Goal: Information Seeking & Learning: Learn about a topic

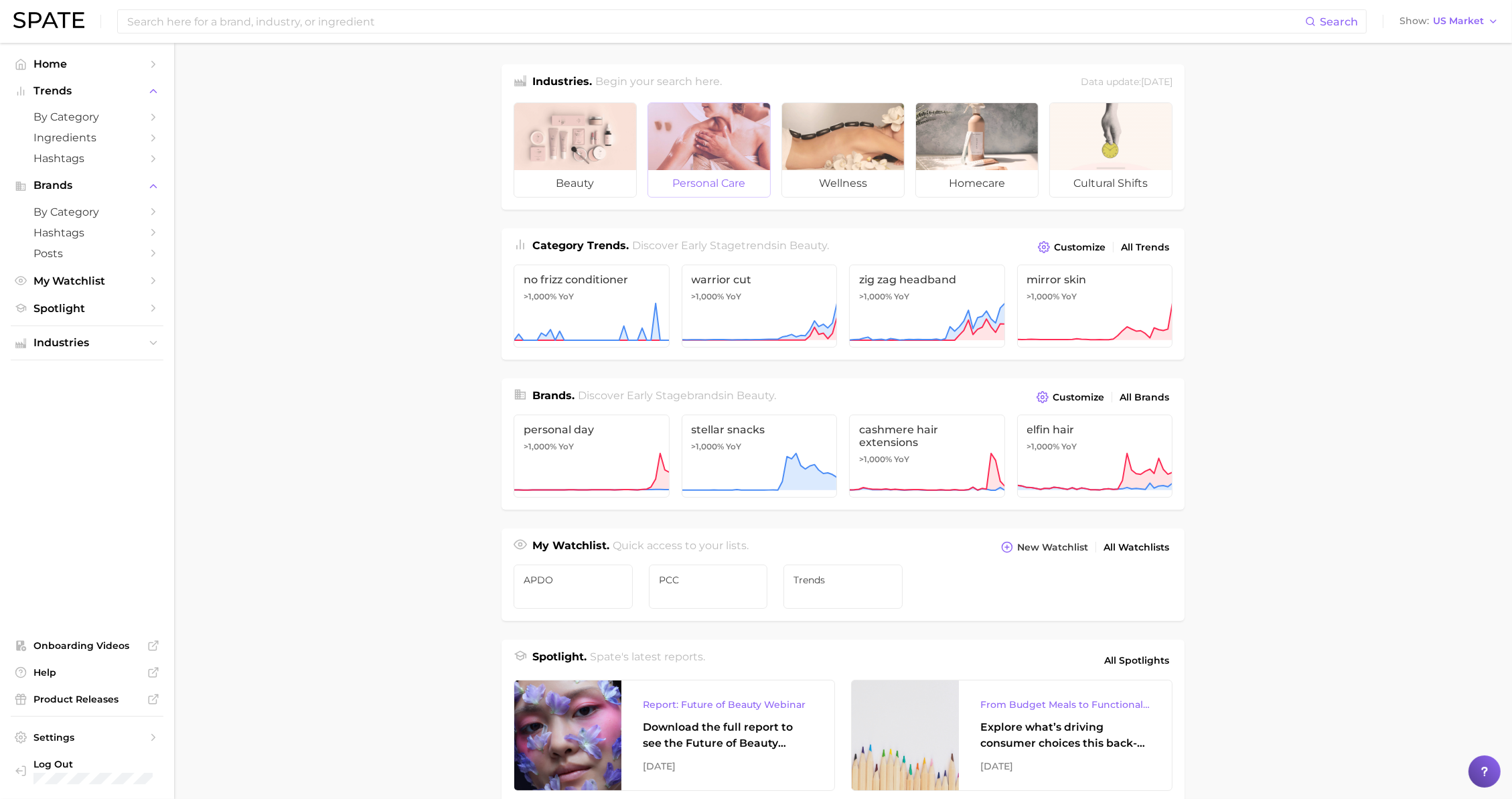
click at [721, 137] on div at bounding box center [709, 136] width 122 height 67
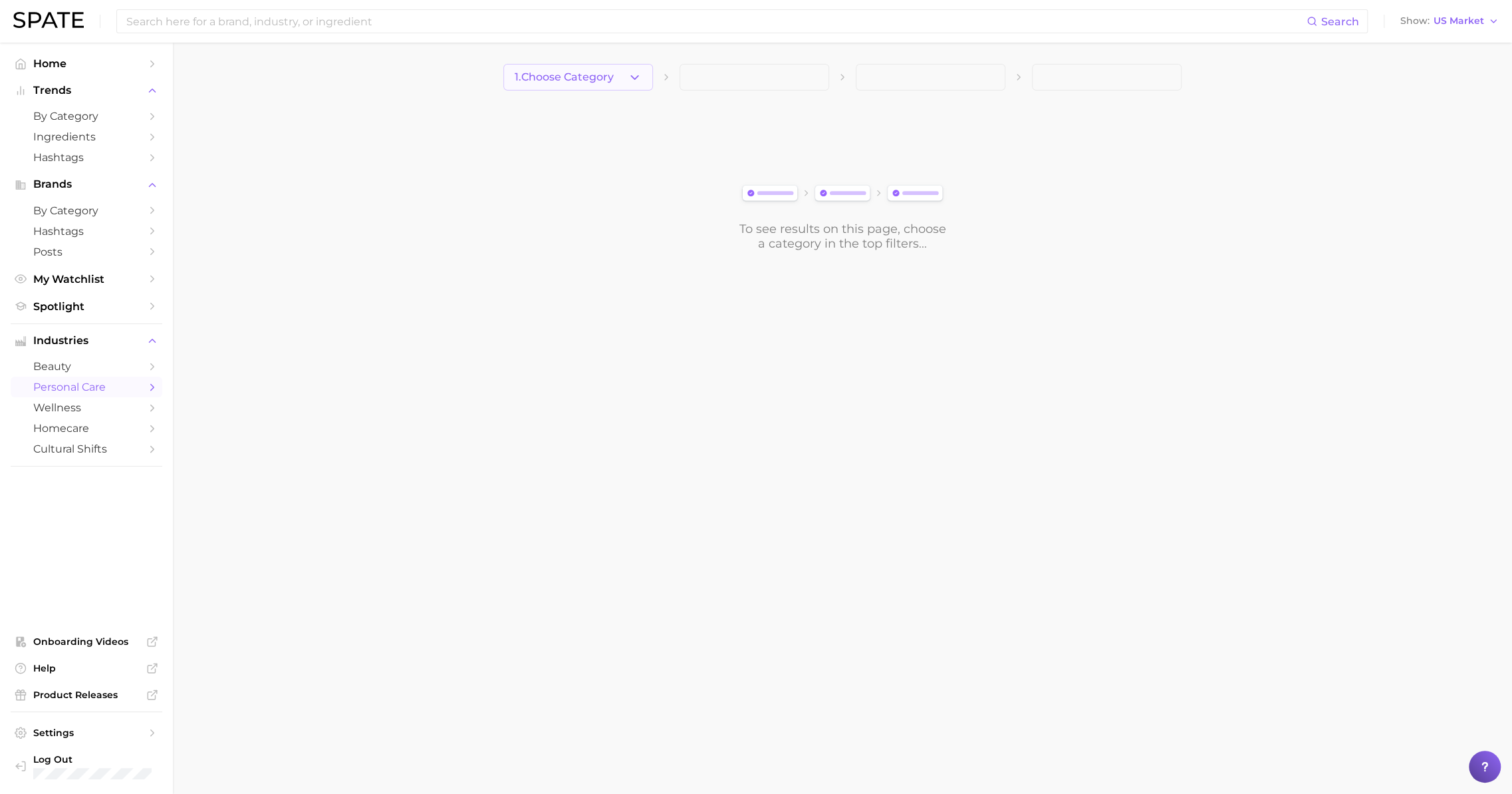
click at [633, 78] on polyline "button" at bounding box center [634, 77] width 7 height 4
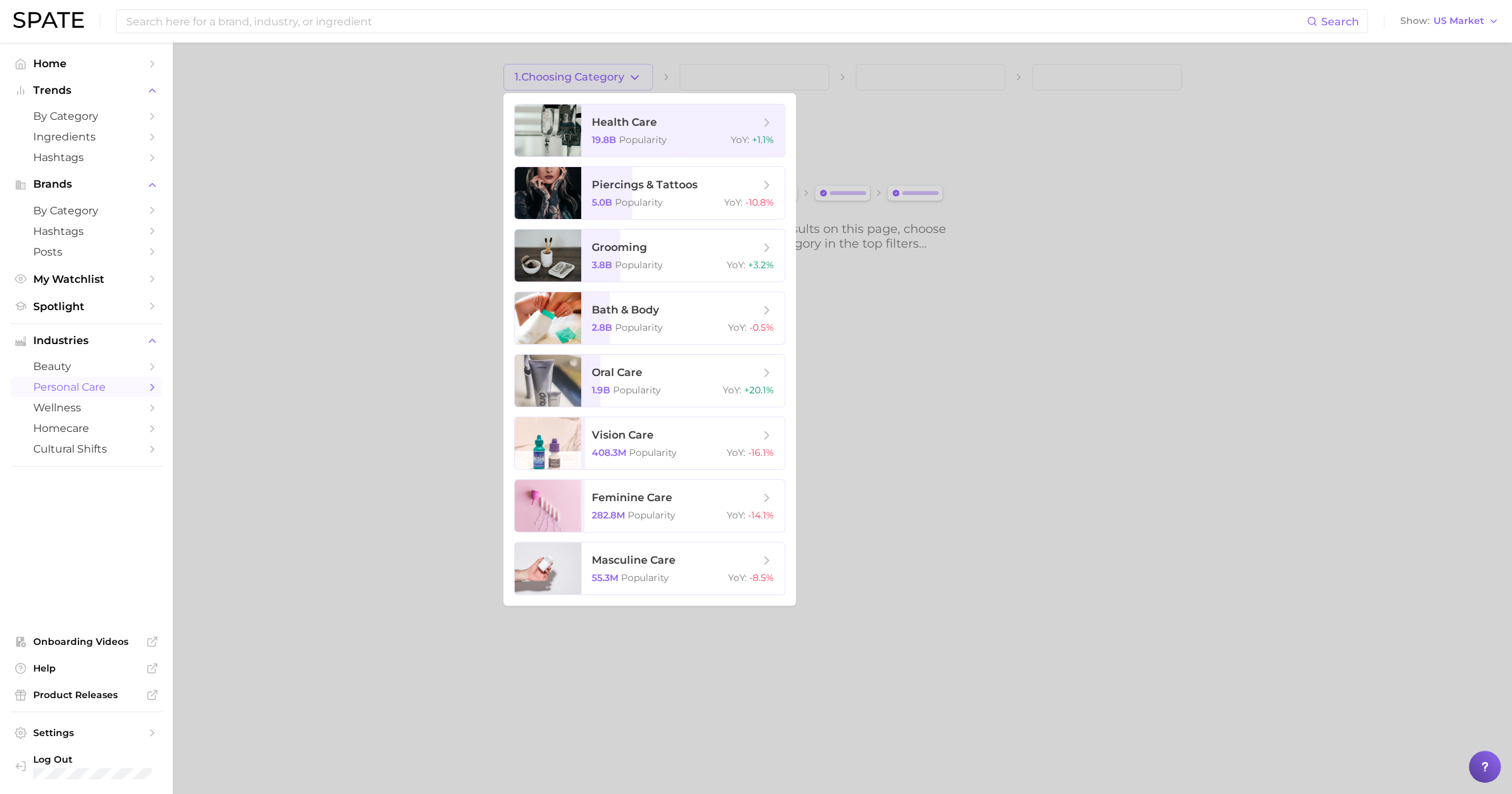
click at [428, 245] on div at bounding box center [756, 397] width 1512 height 794
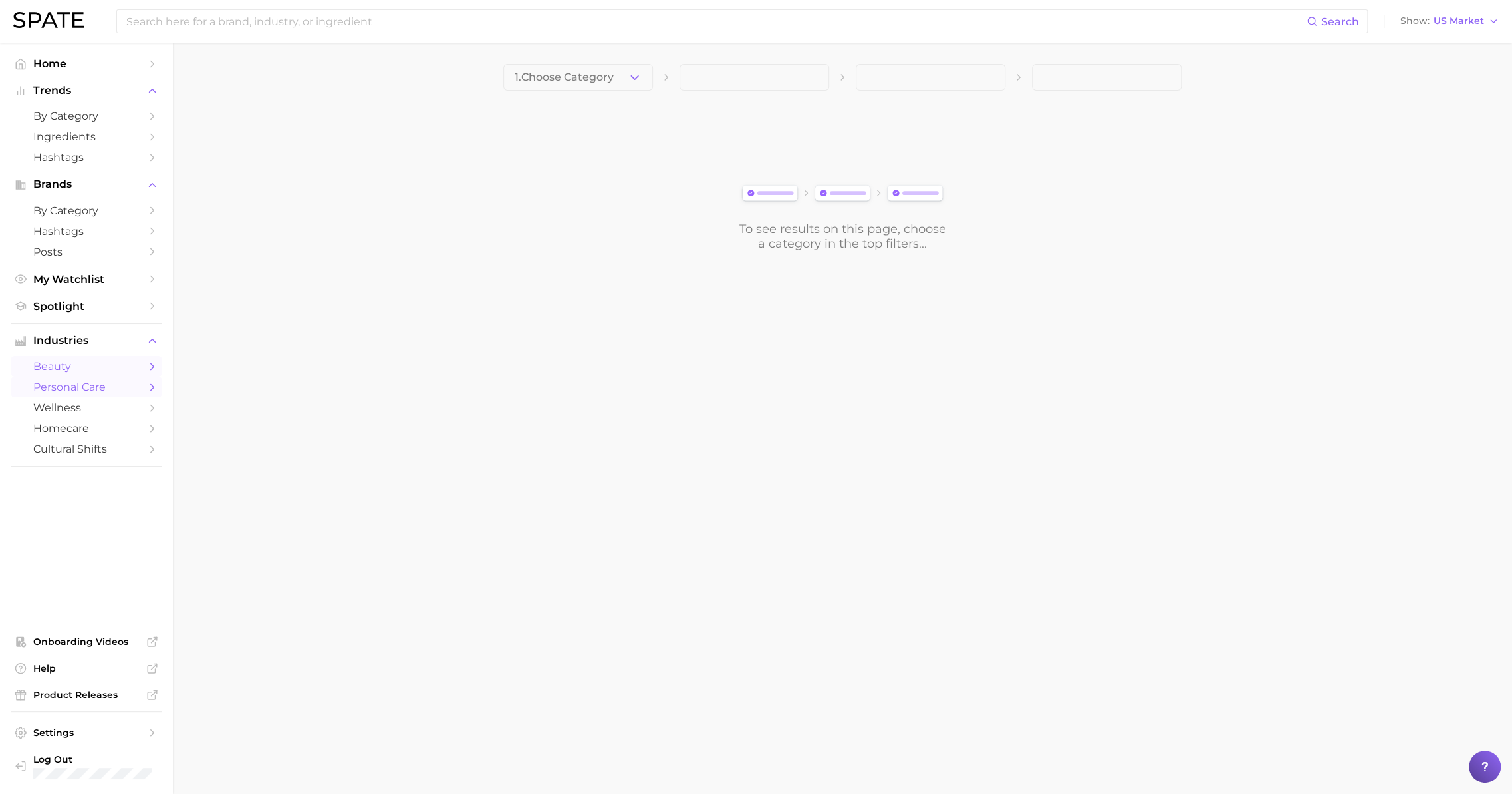
click at [68, 360] on span "beauty" at bounding box center [86, 367] width 106 height 13
click at [607, 101] on div "1. Choose Category To see results on this page, choose a category in the top fi…" at bounding box center [842, 157] width 678 height 187
click at [617, 91] on div "1. Choose Category To see results on this page, choose a category in the top fi…" at bounding box center [842, 157] width 678 height 187
click at [625, 79] on button "1. Choose Category" at bounding box center [578, 77] width 150 height 27
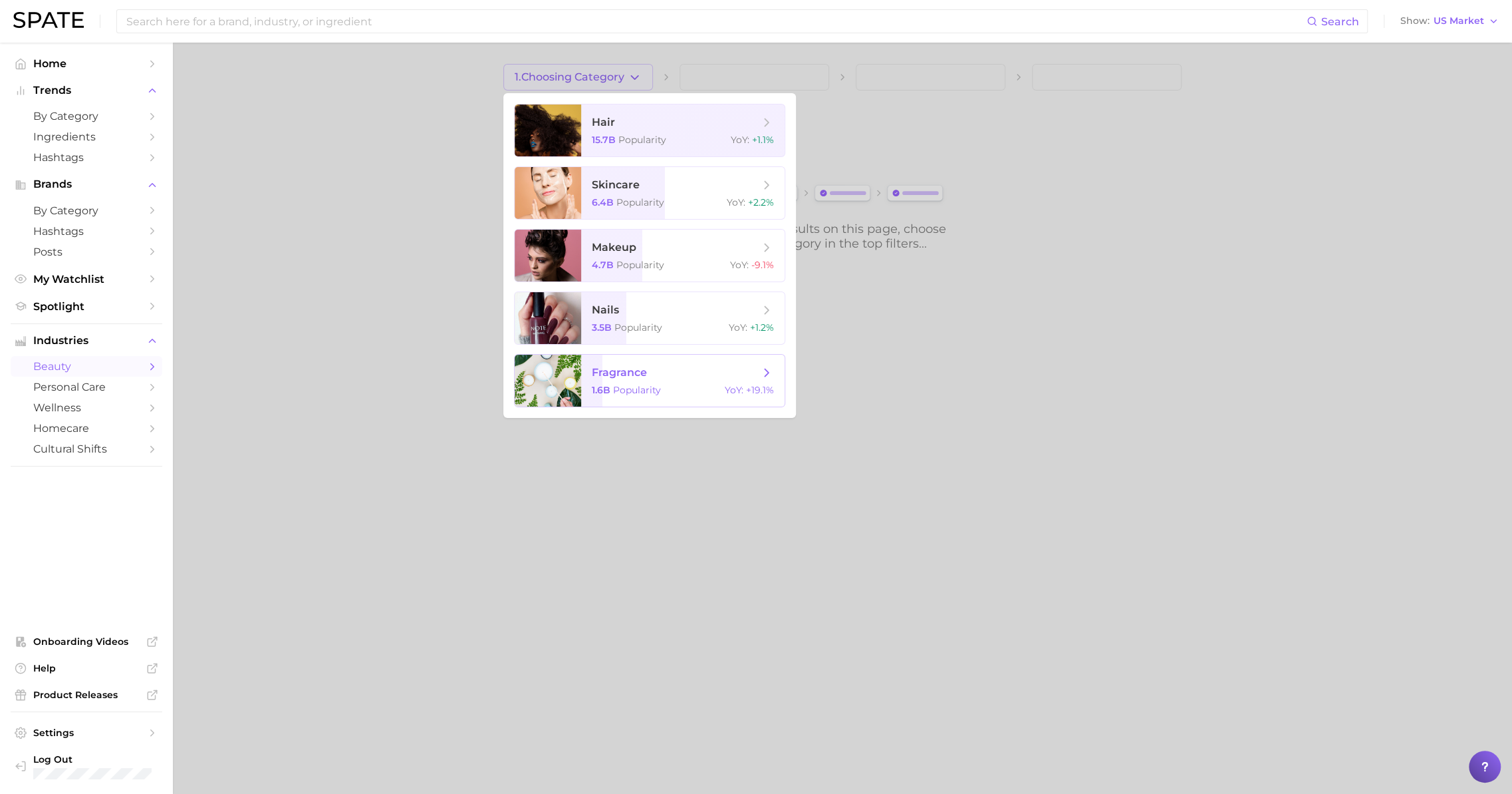
click at [729, 381] on span "fragrance 1.6b Popularity YoY : +19.1%" at bounding box center [683, 380] width 204 height 52
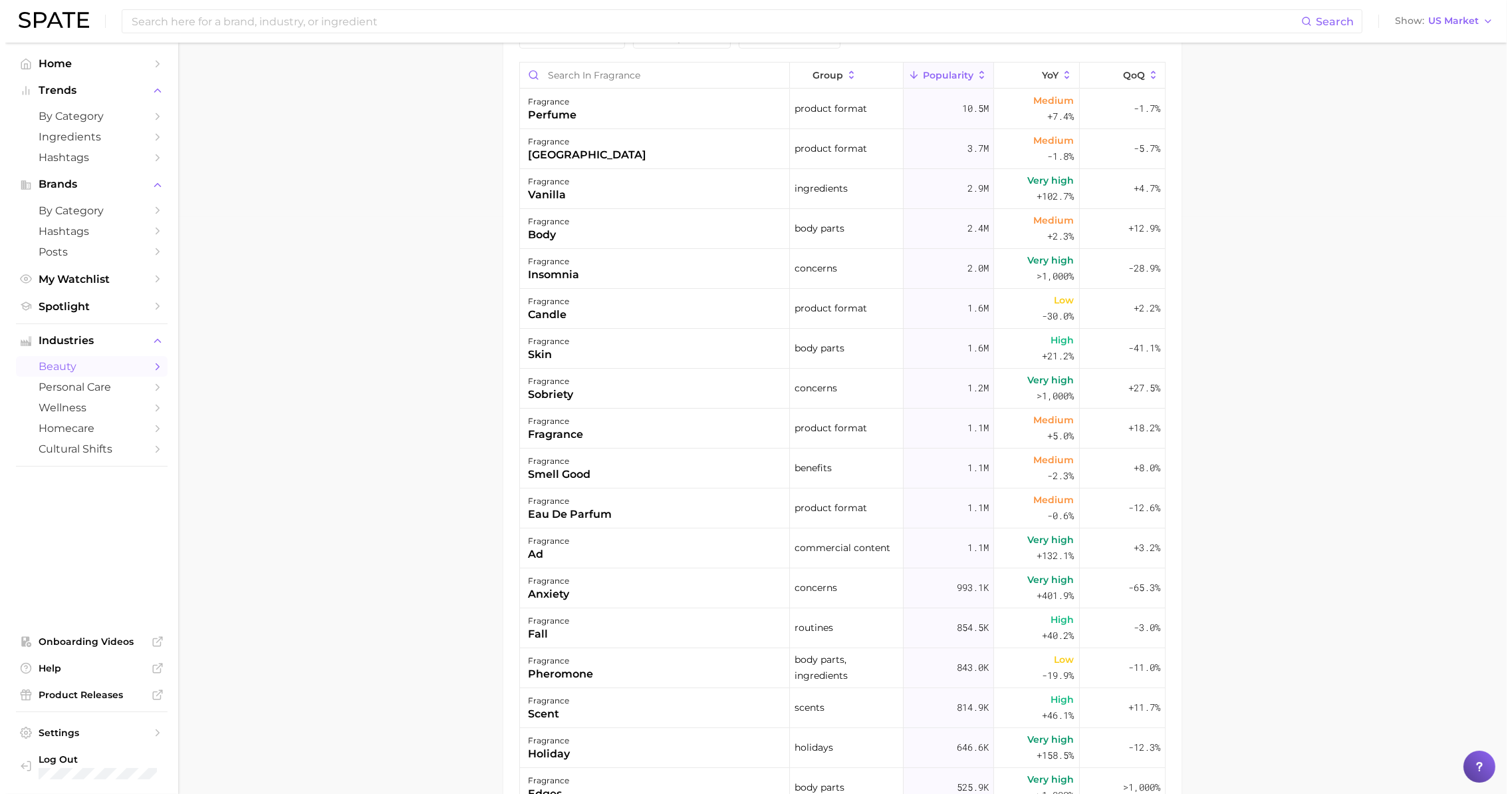
scroll to position [599, 0]
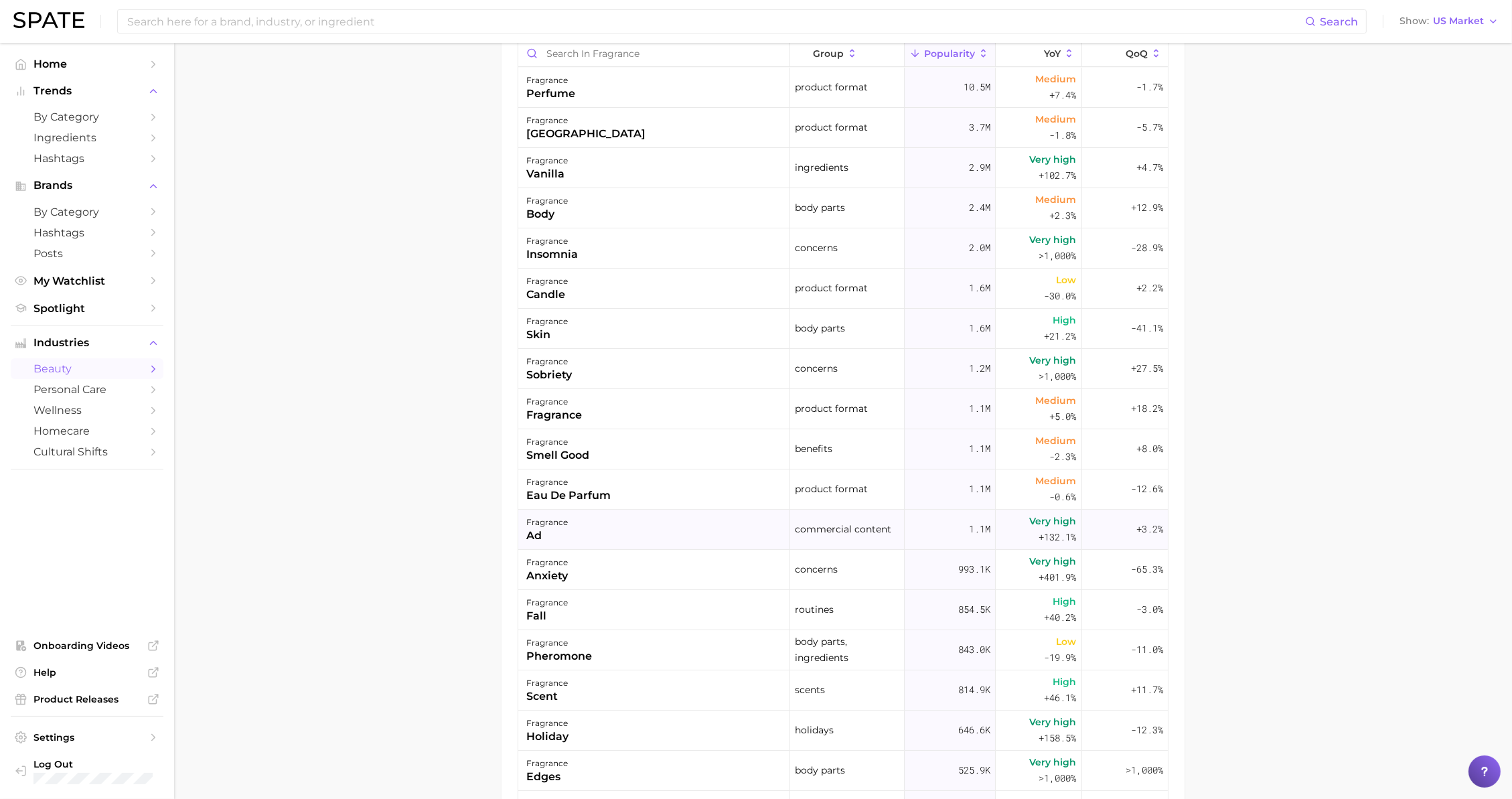
click at [674, 523] on div "fragrance ad" at bounding box center [654, 530] width 272 height 40
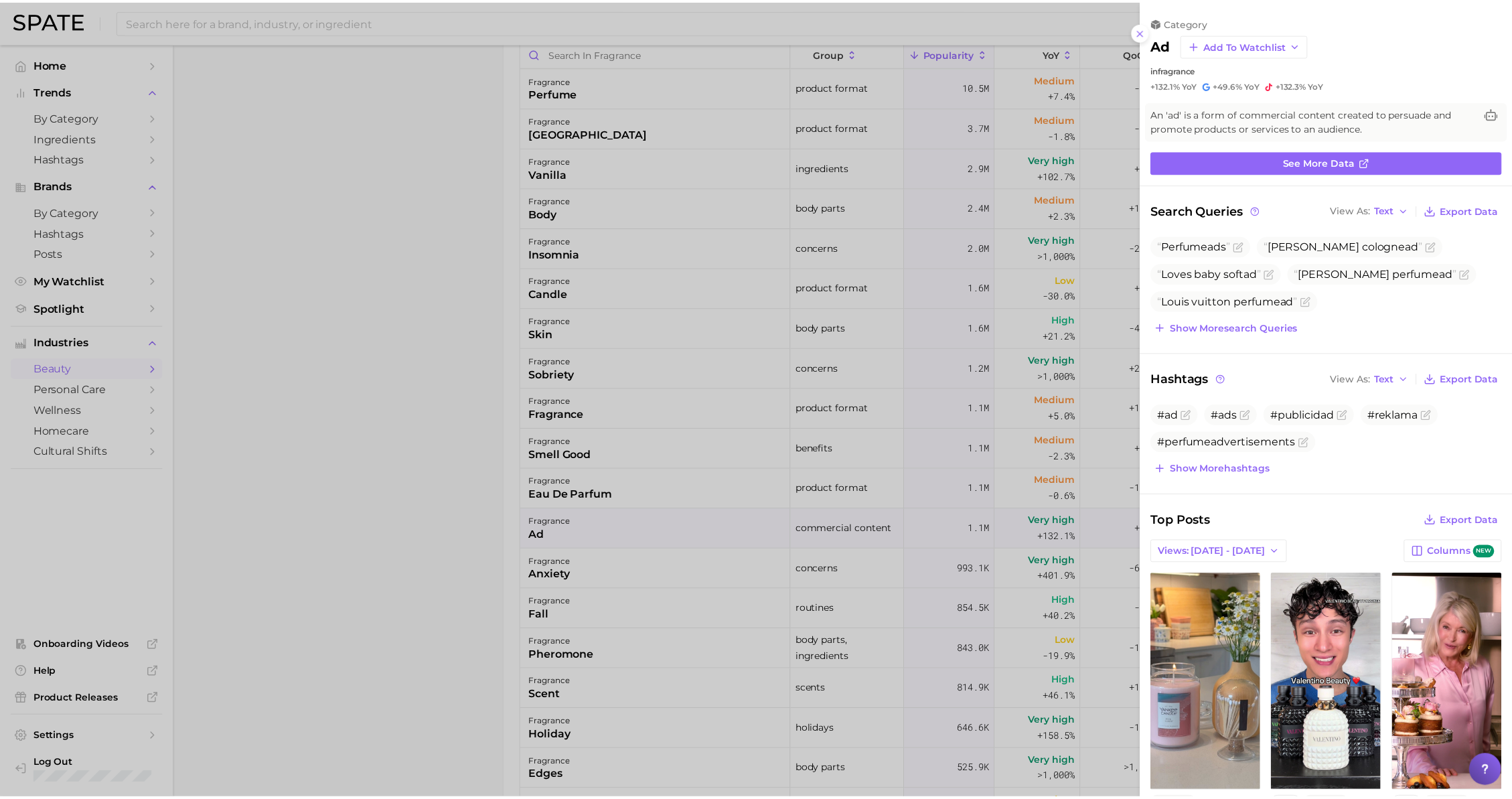
scroll to position [0, 0]
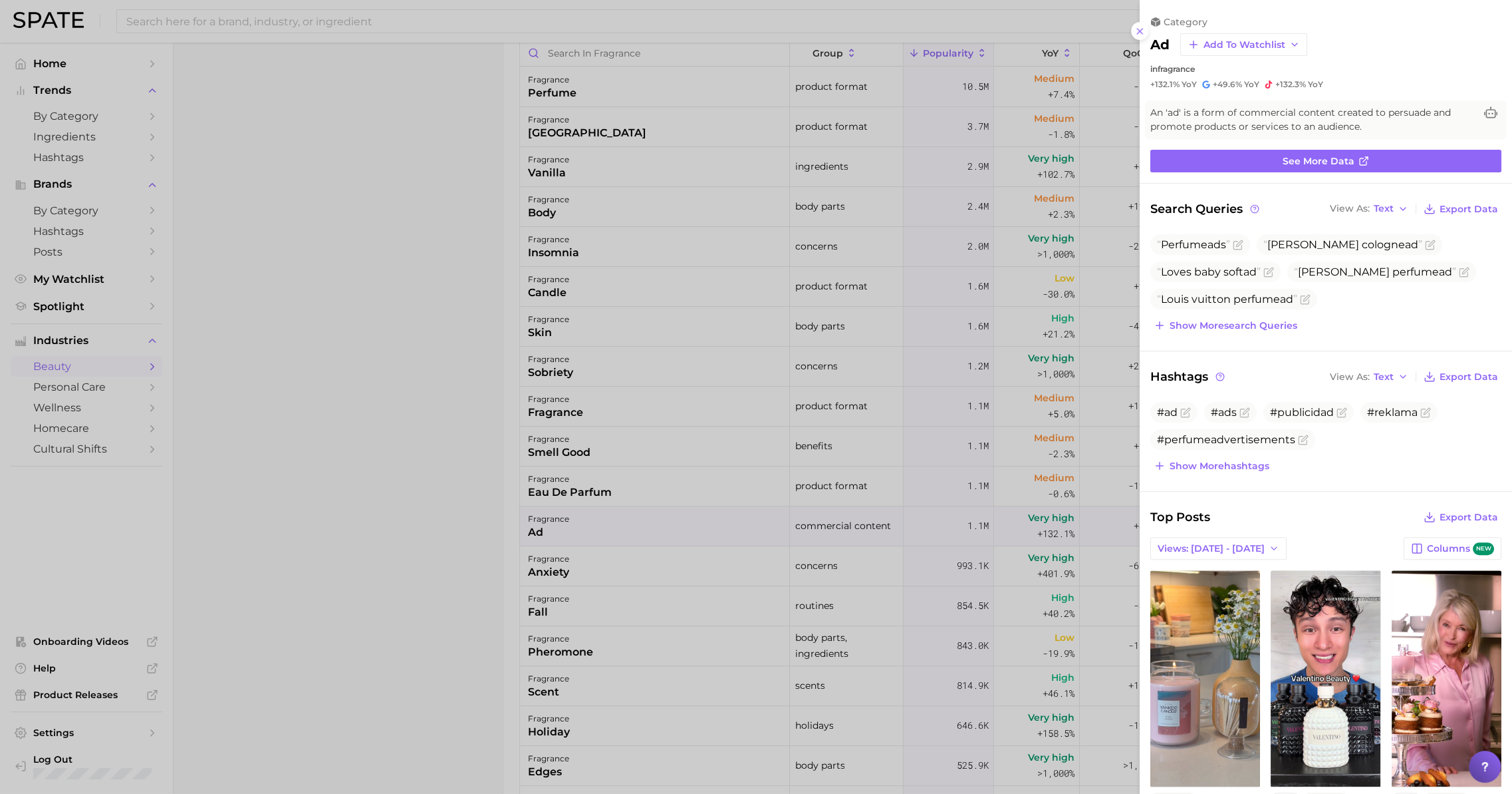
click at [466, 443] on div at bounding box center [756, 397] width 1512 height 794
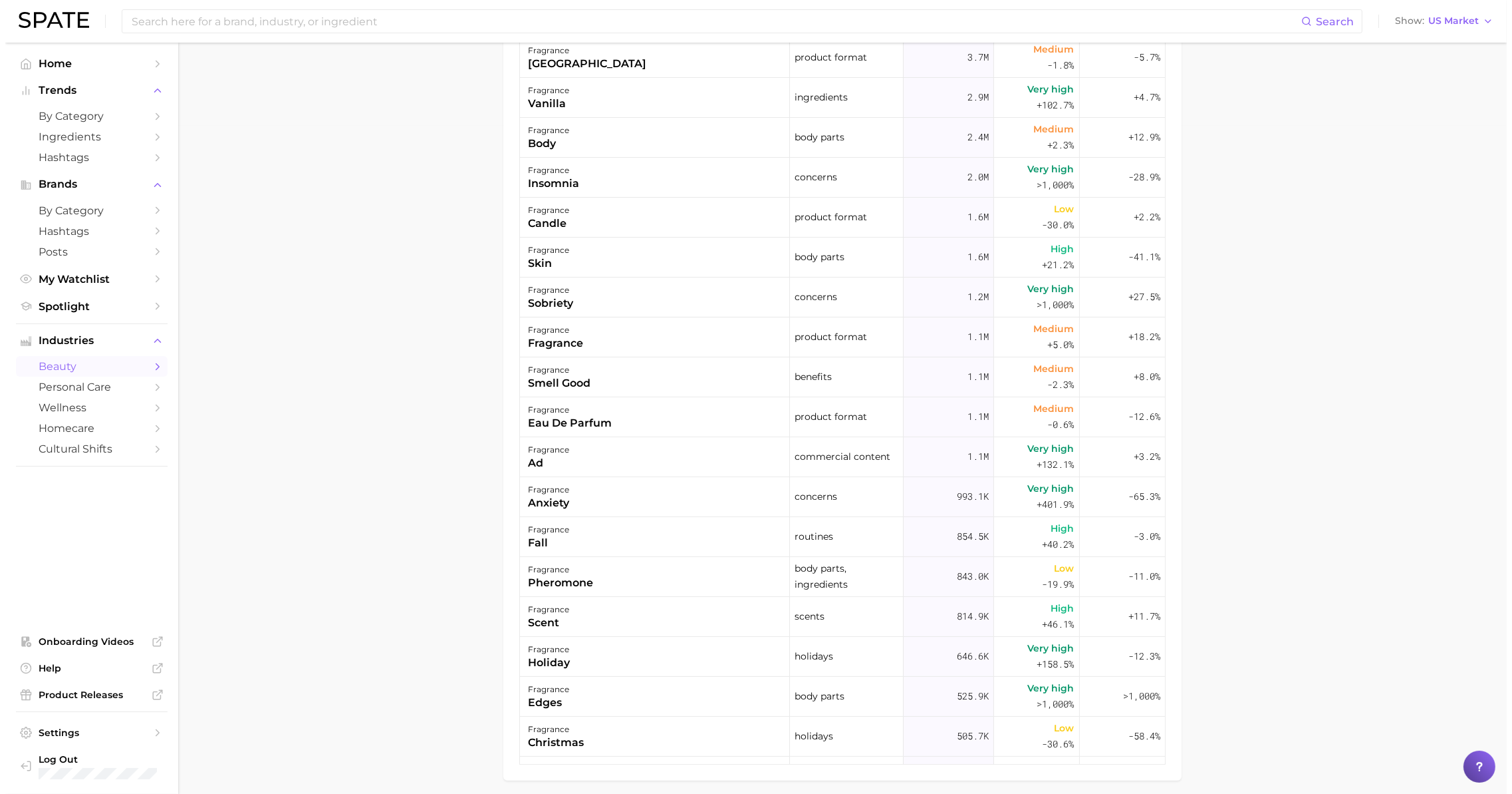
scroll to position [720, 0]
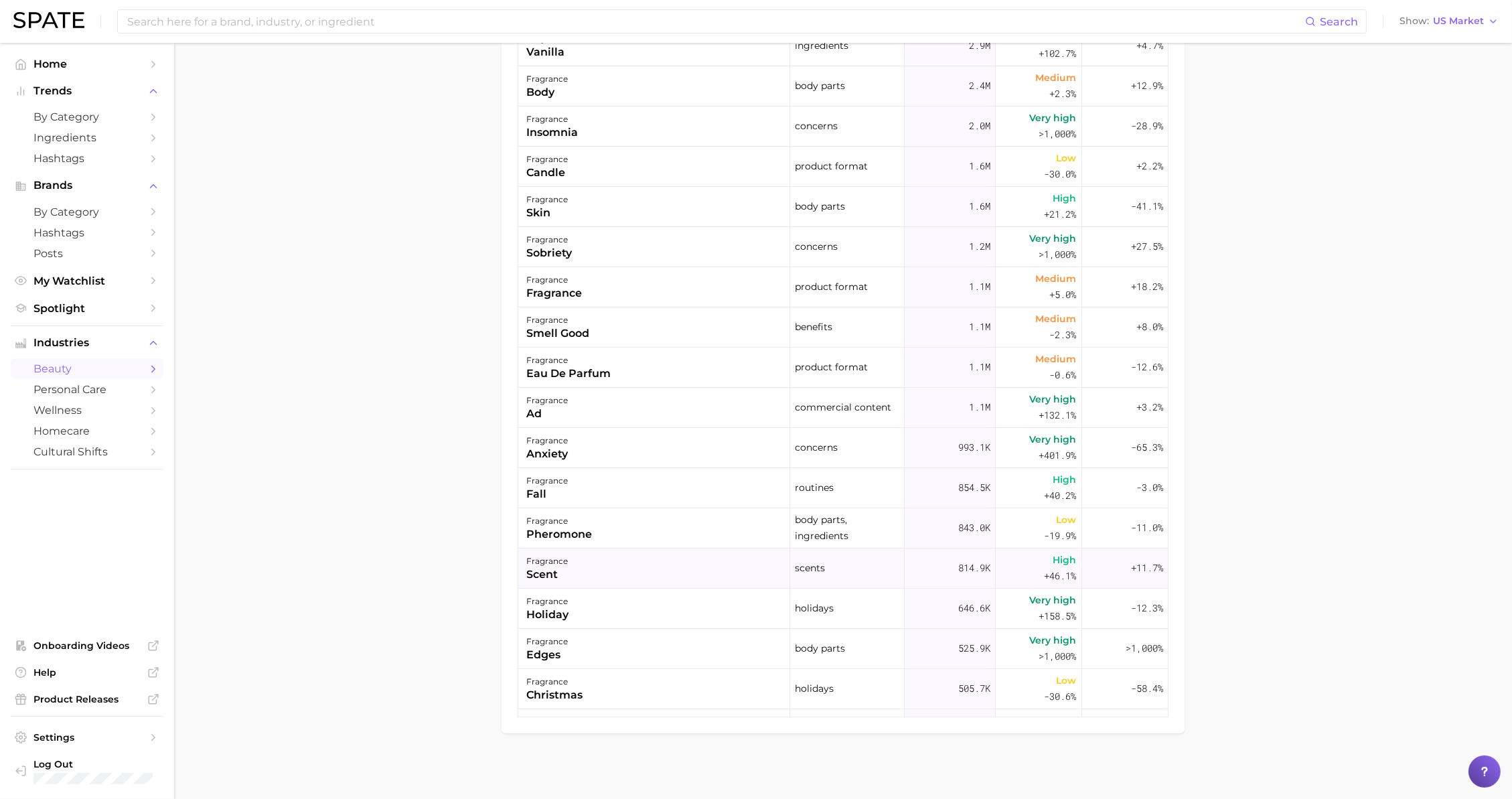
click at [609, 558] on div "fragrance scent" at bounding box center [654, 569] width 272 height 40
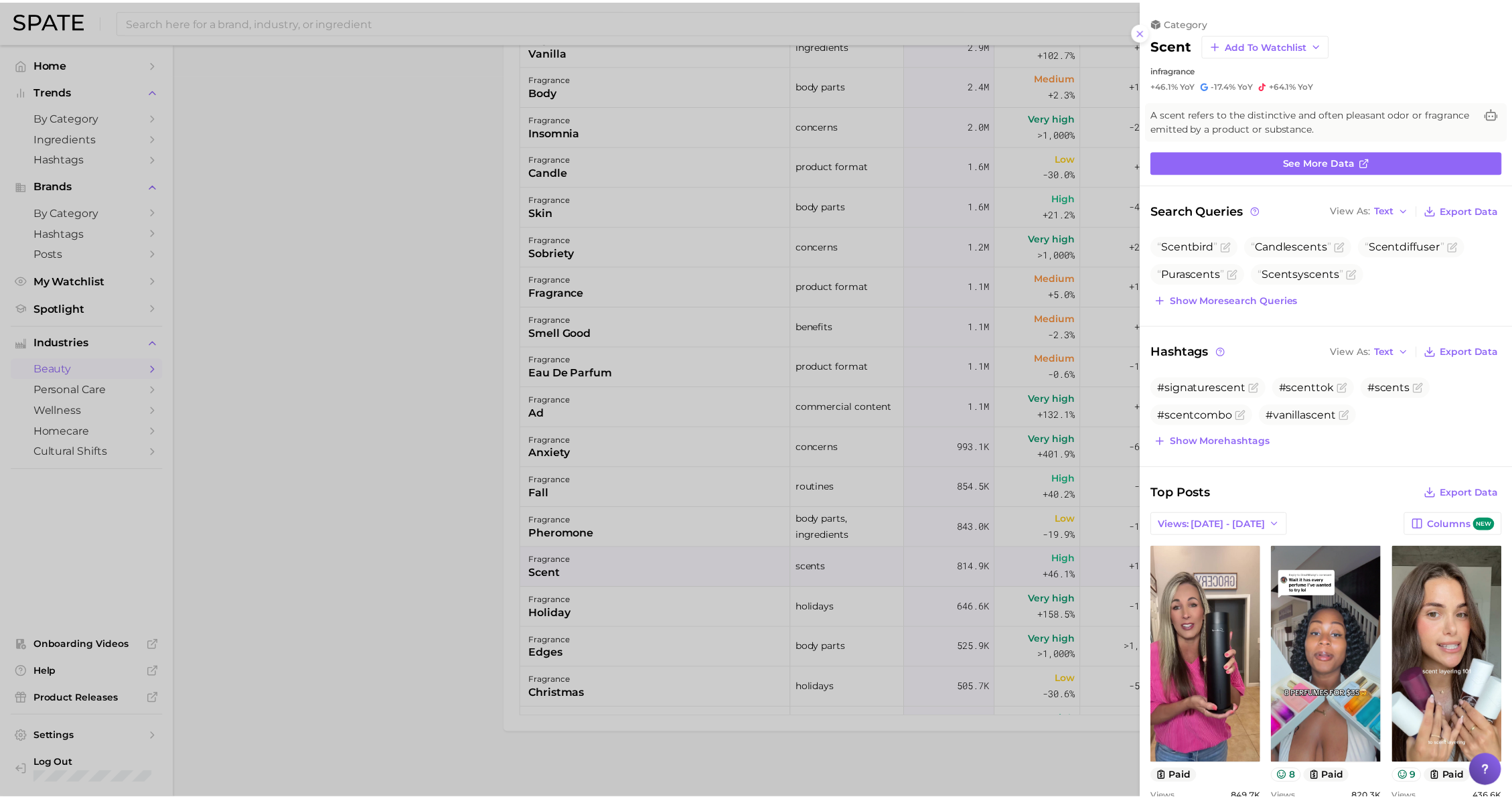
scroll to position [0, 0]
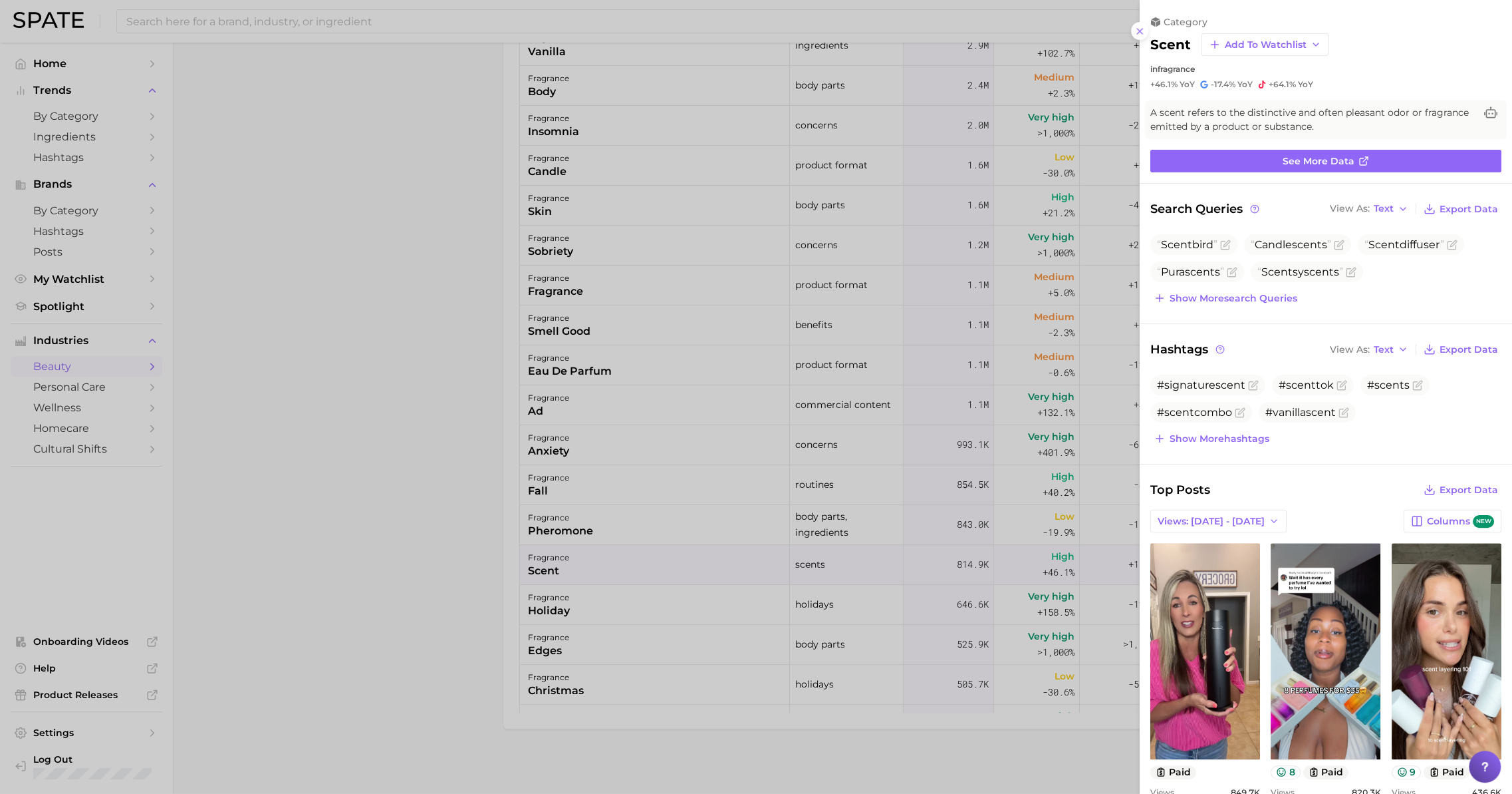
click at [485, 408] on div at bounding box center [756, 397] width 1512 height 794
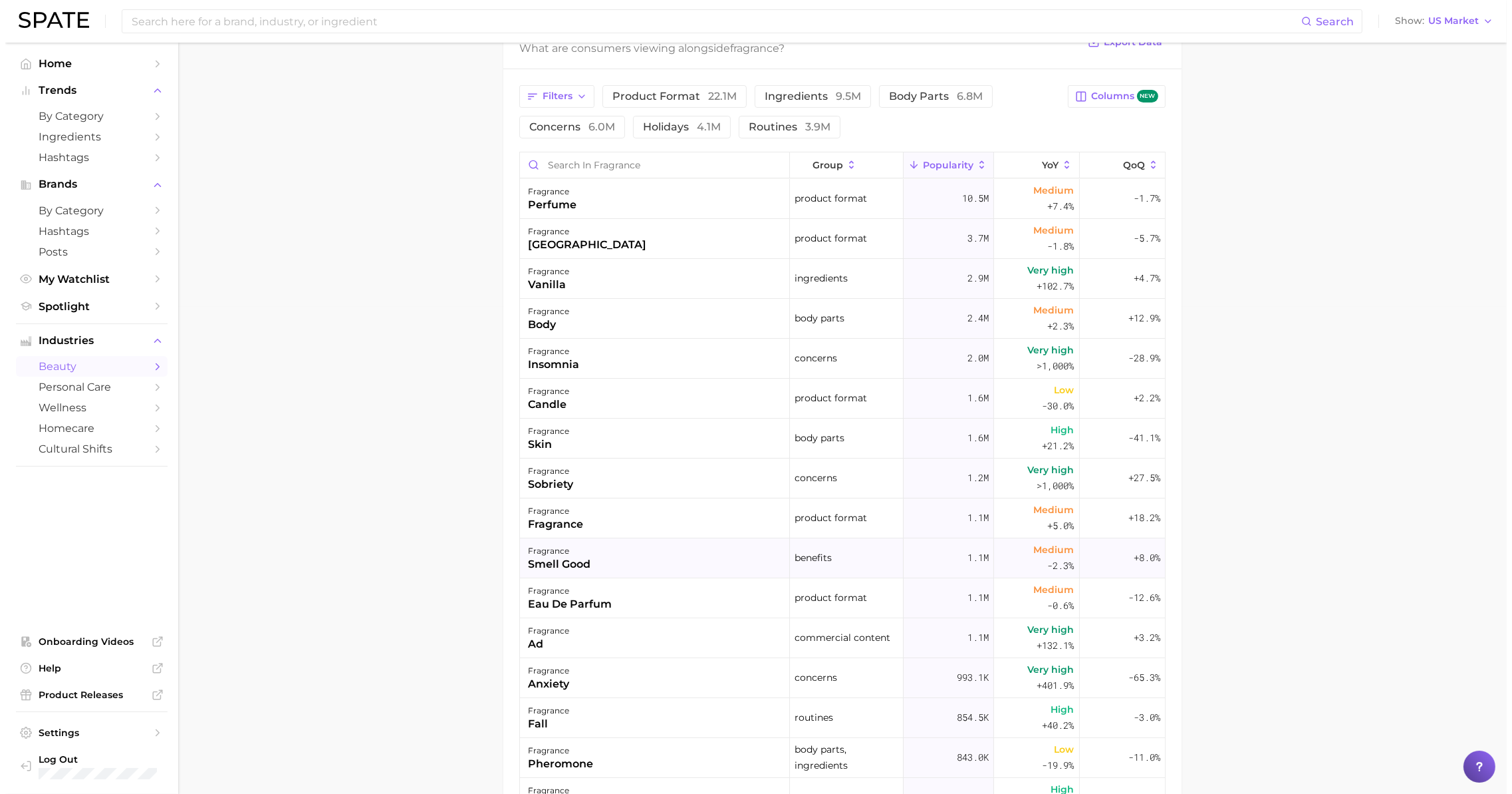
scroll to position [454, 0]
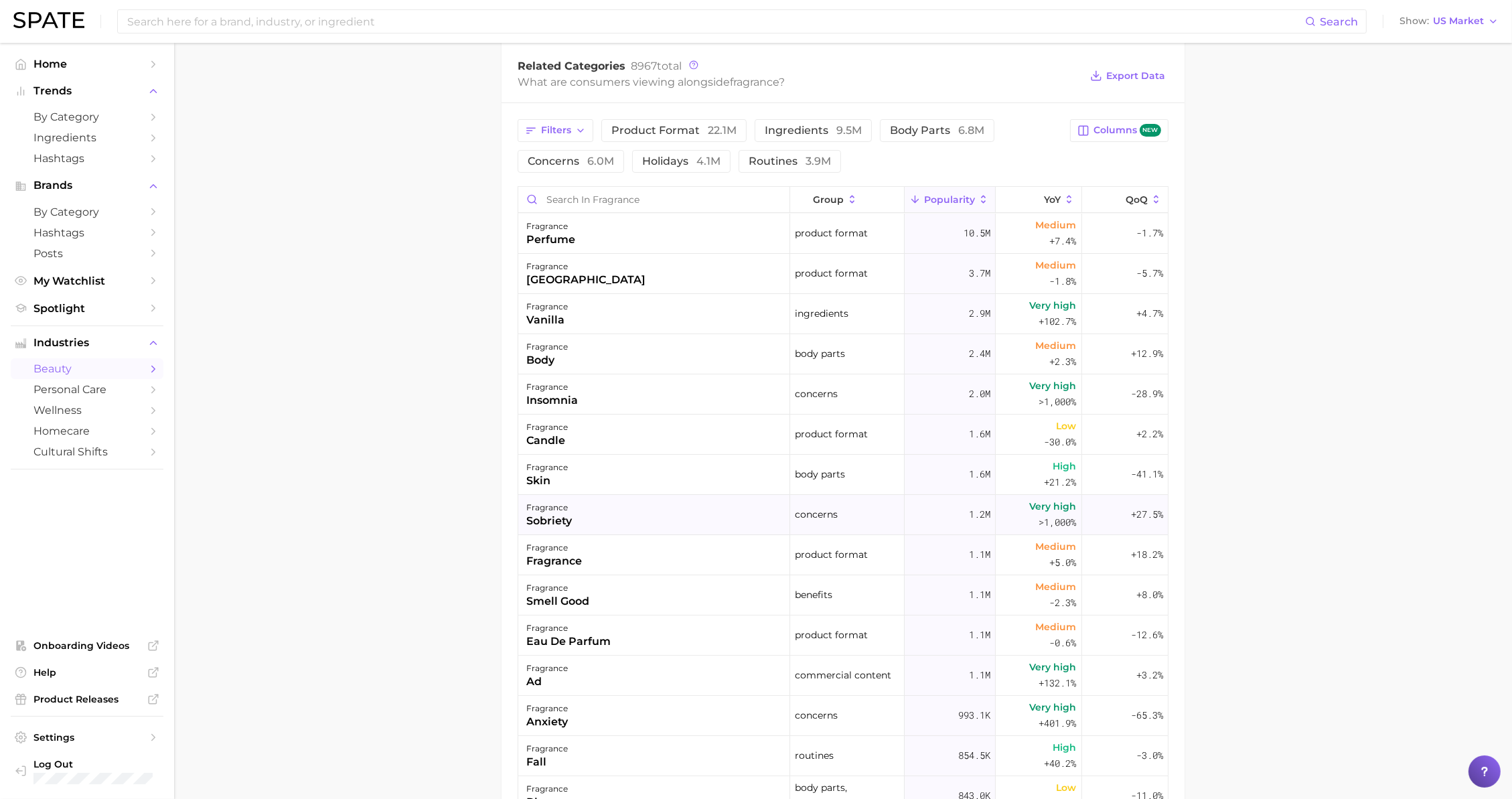
click at [601, 505] on div "fragrance sobriety" at bounding box center [654, 515] width 272 height 40
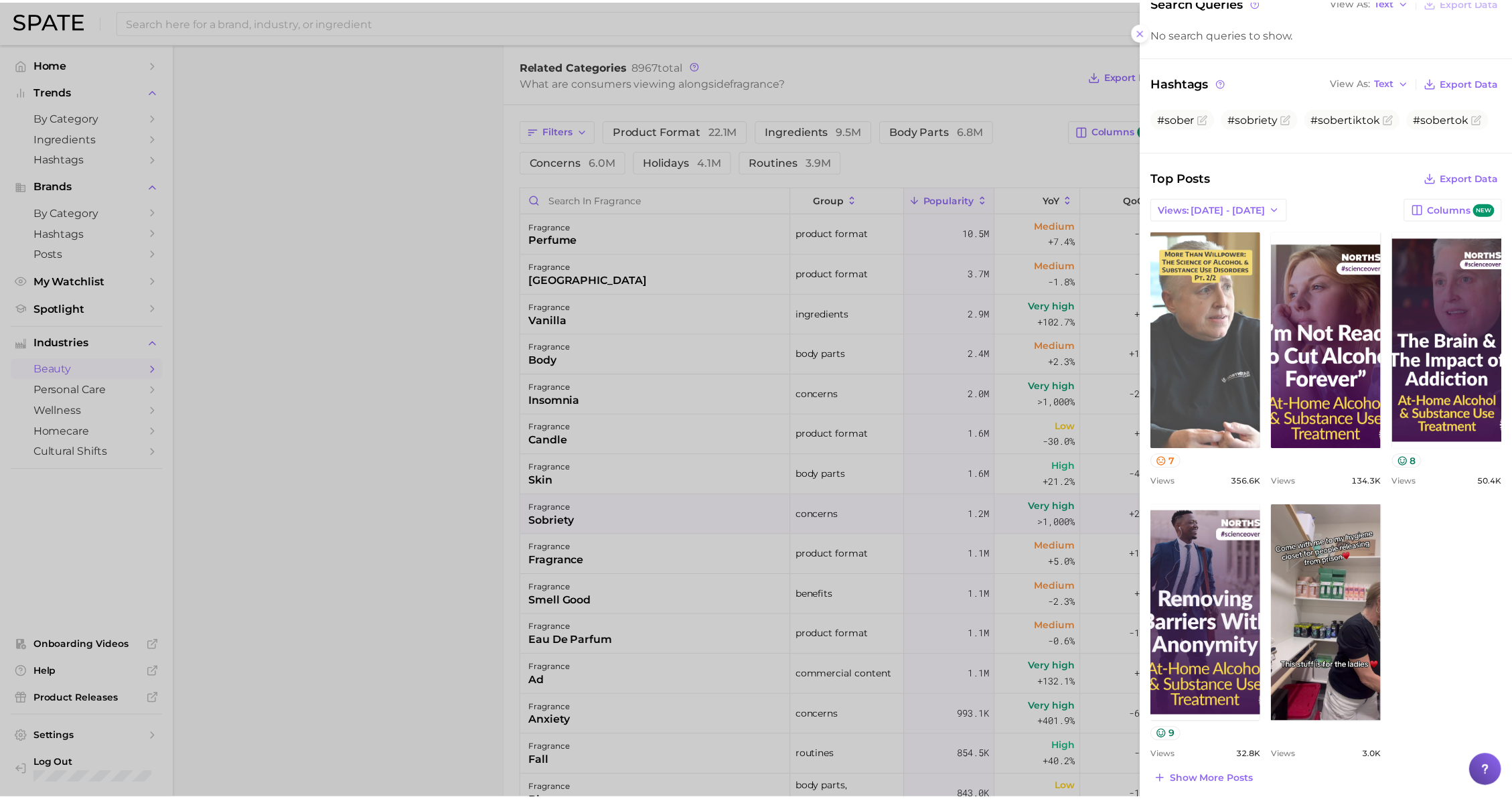
scroll to position [227, 0]
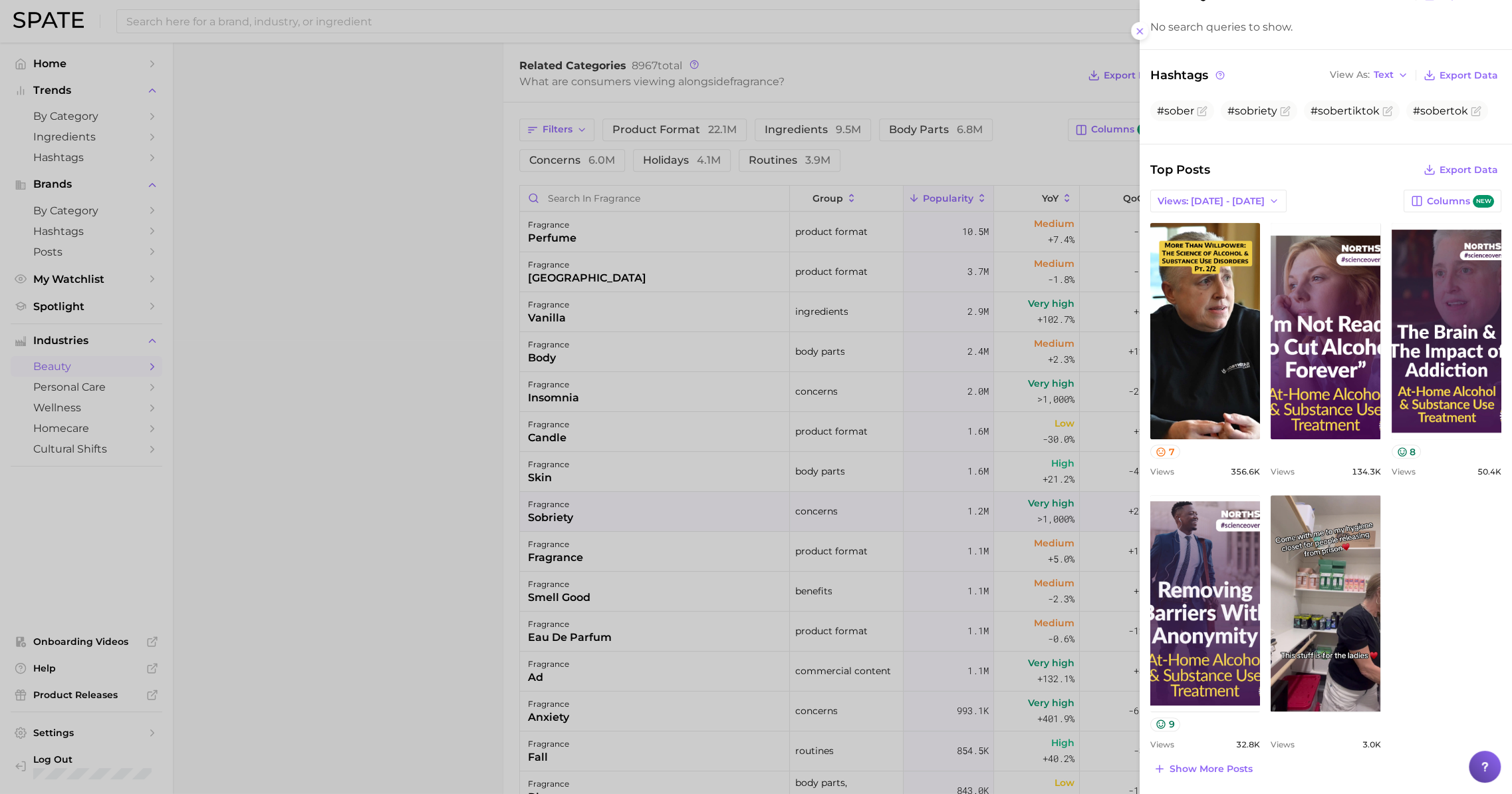
click at [430, 436] on div at bounding box center [756, 397] width 1512 height 794
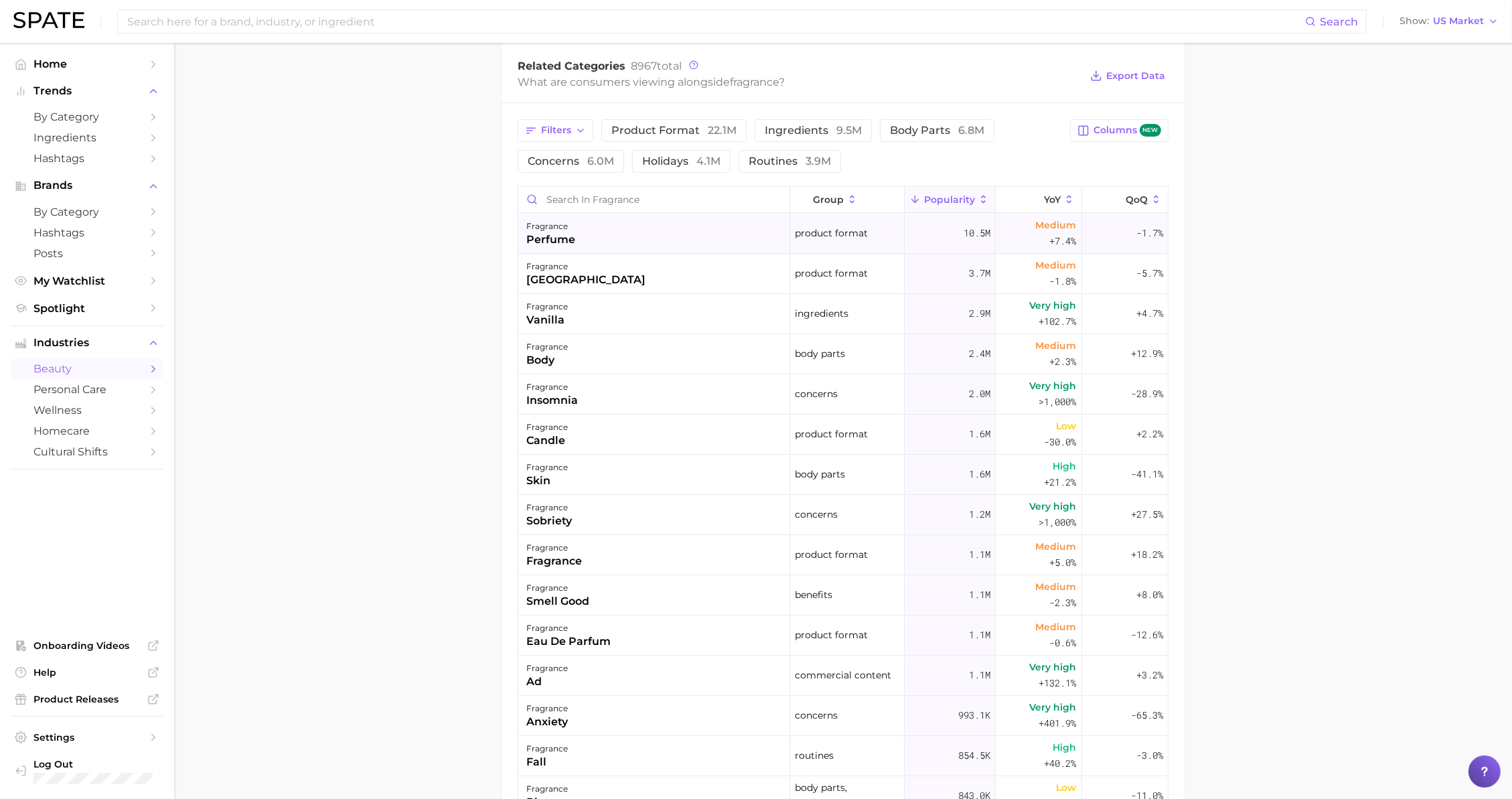
click at [1004, 241] on div "Medium +7.4%" at bounding box center [1039, 234] width 87 height 40
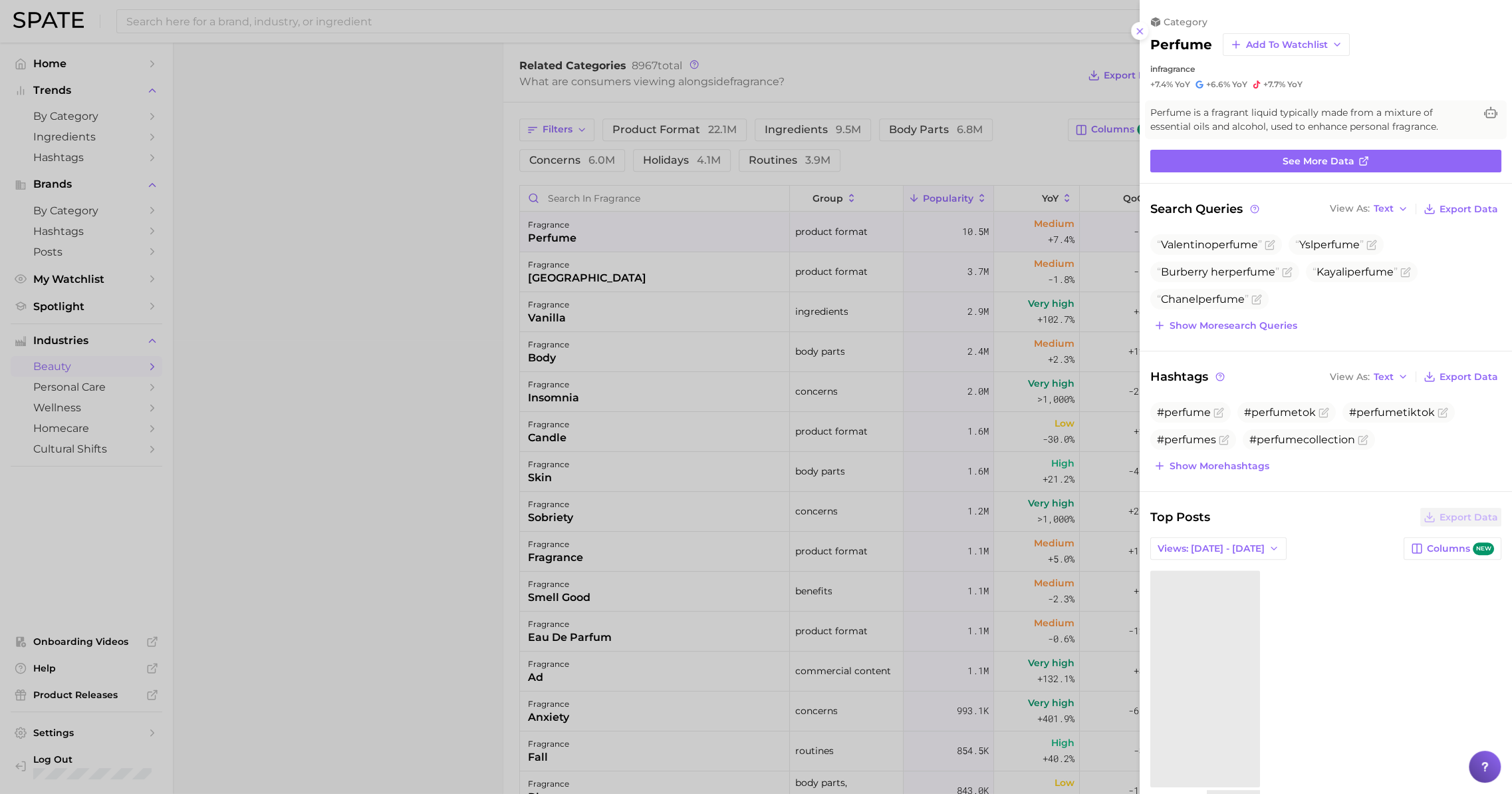
click at [1374, 302] on ul "Valentino perfume Ysl perfume Burberry her perfume Kayali perfume Chanel perfume" at bounding box center [1326, 271] width 351 height 75
click at [406, 307] on div at bounding box center [756, 397] width 1512 height 794
